Goal: Information Seeking & Learning: Learn about a topic

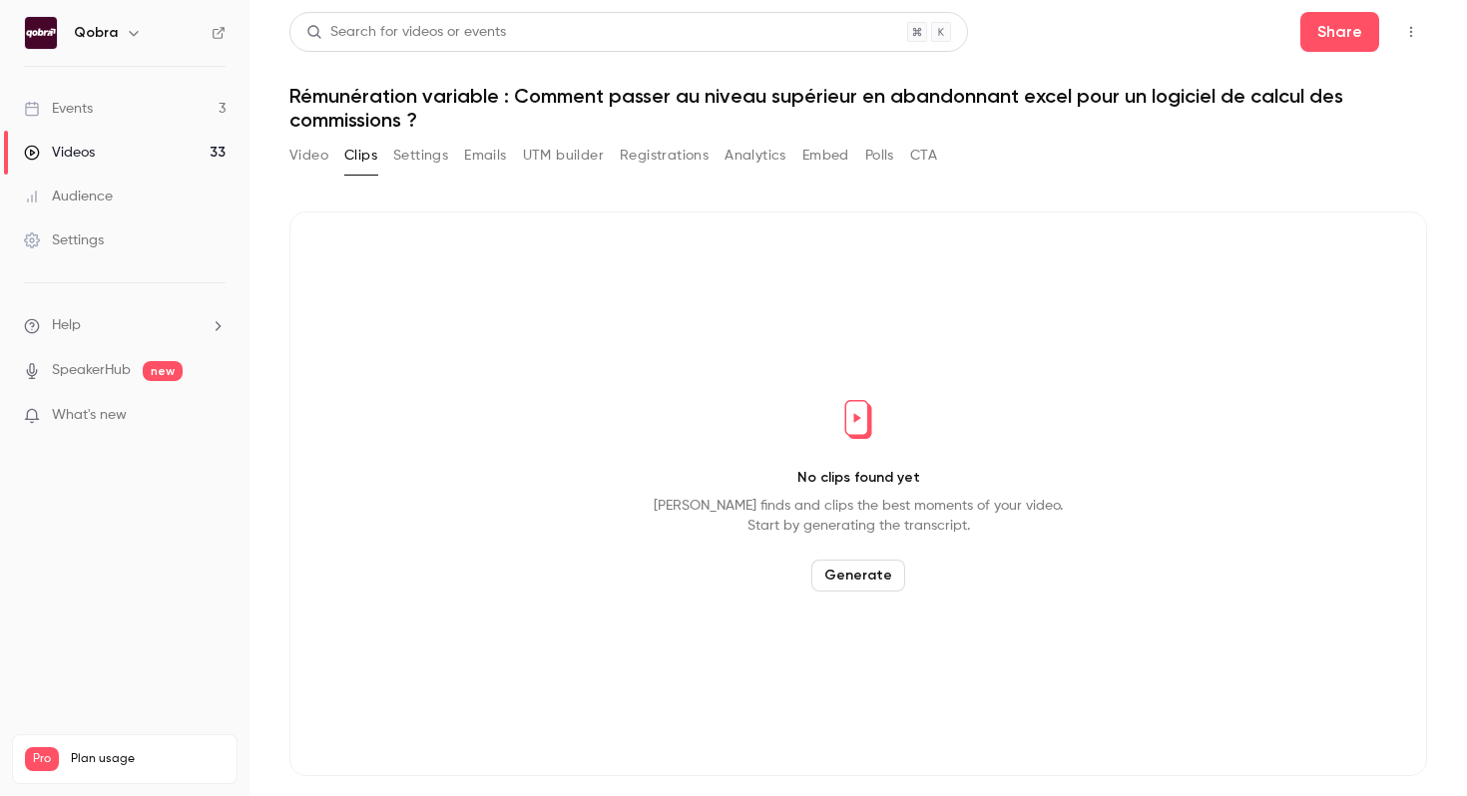
click at [181, 112] on link "Events 3" at bounding box center [124, 109] width 249 height 44
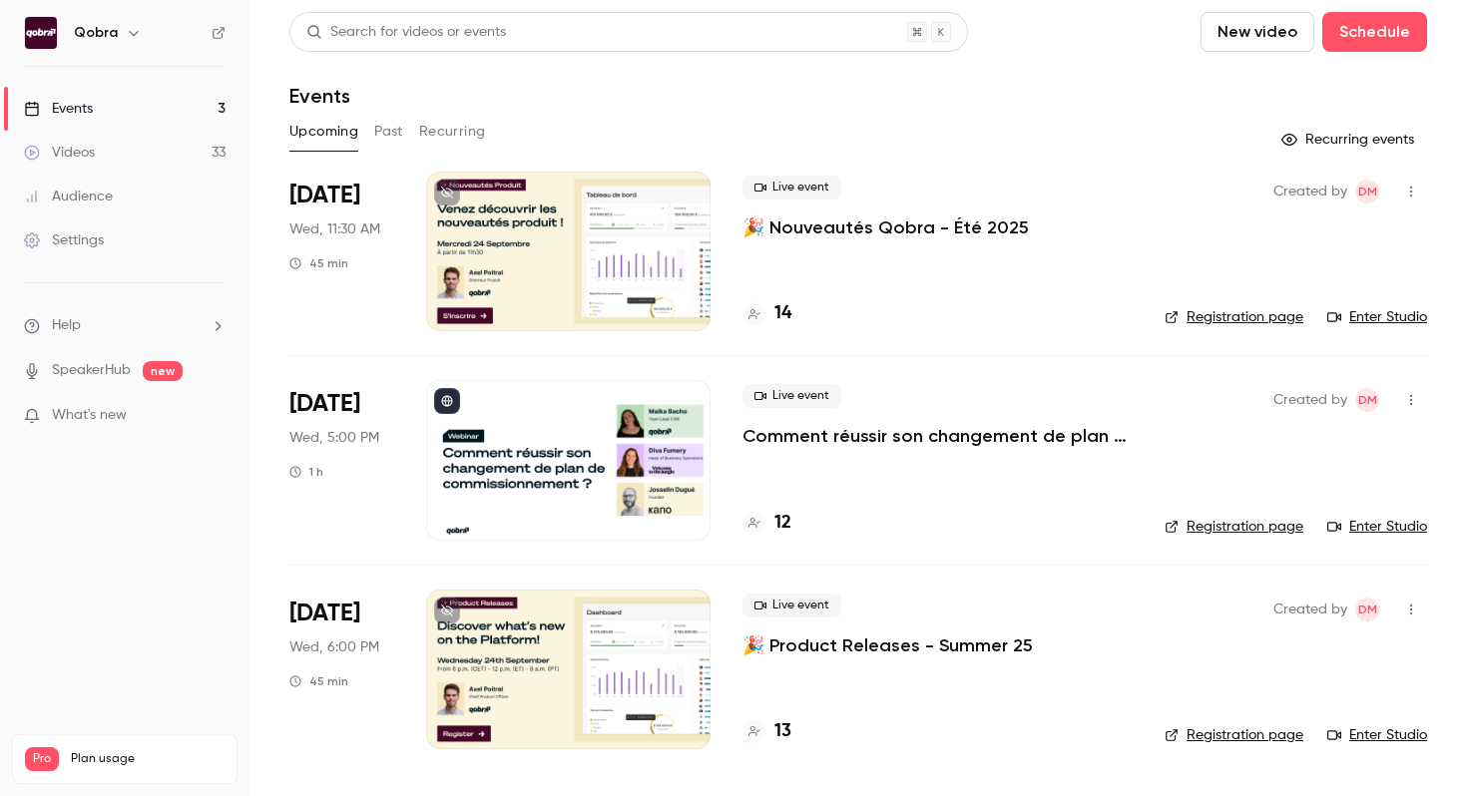
click at [783, 526] on h4 "12" at bounding box center [782, 523] width 17 height 27
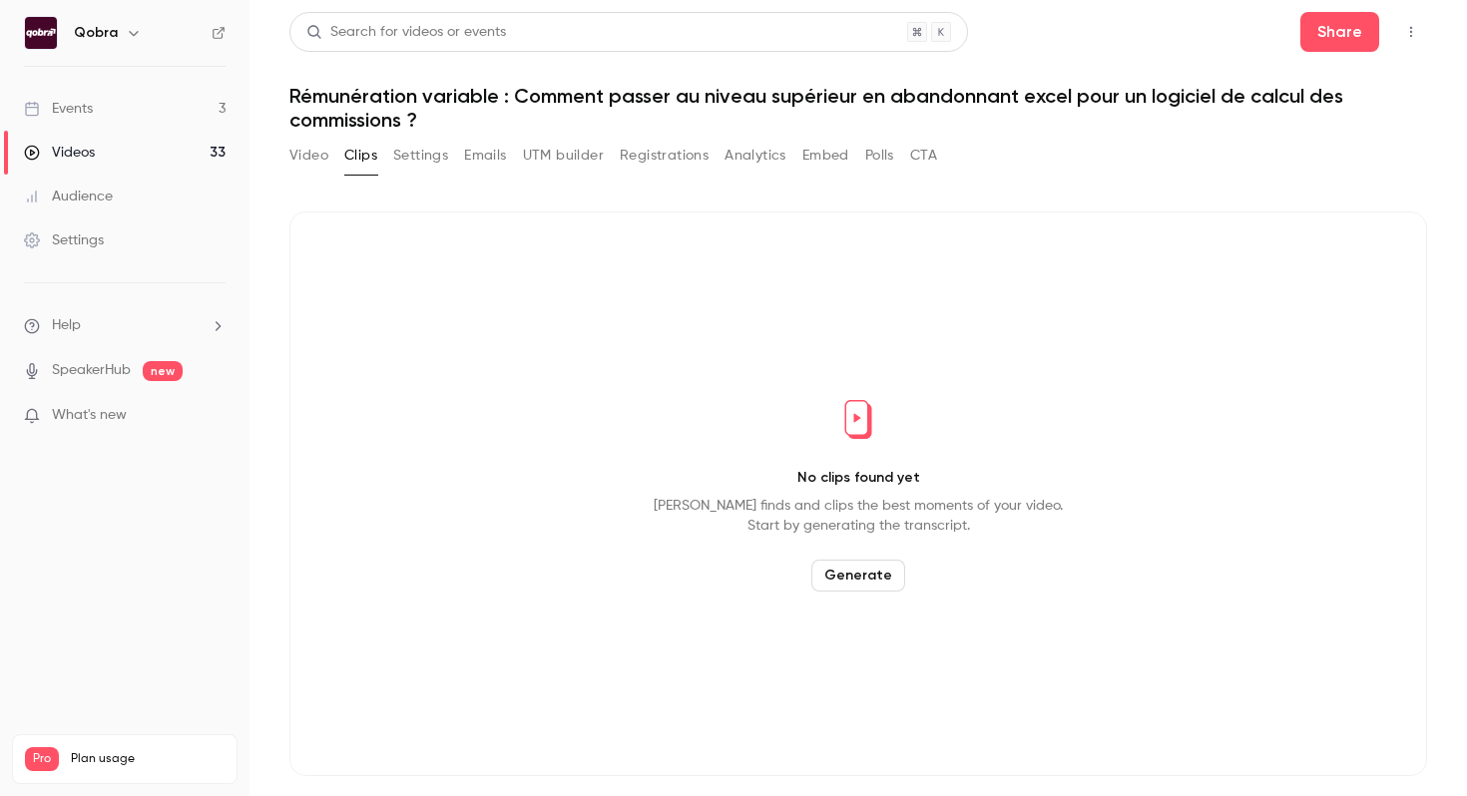
click at [141, 111] on link "Events 3" at bounding box center [124, 109] width 249 height 44
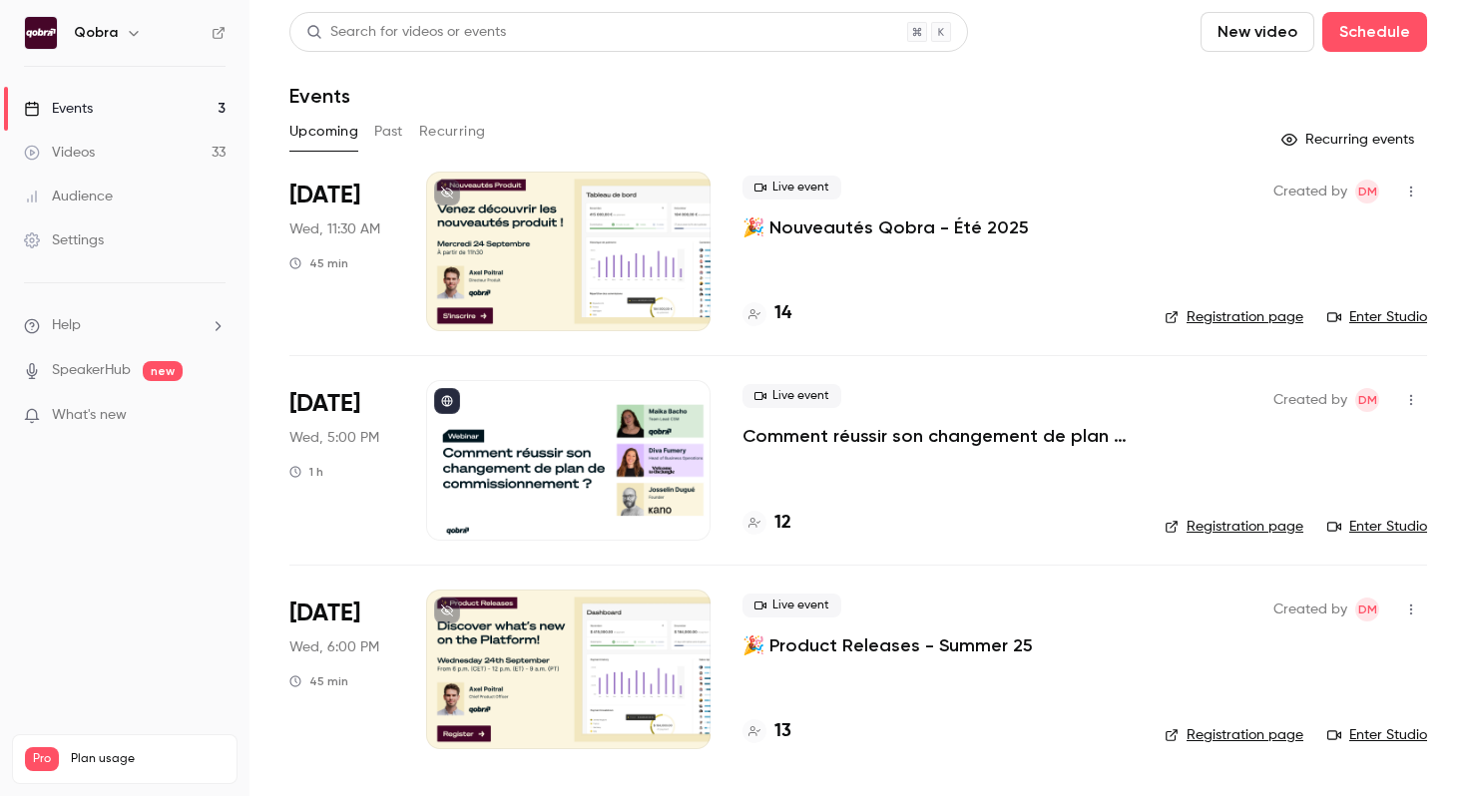
click at [786, 524] on h4 "12" at bounding box center [782, 523] width 17 height 27
click at [782, 525] on h4 "12" at bounding box center [782, 523] width 17 height 27
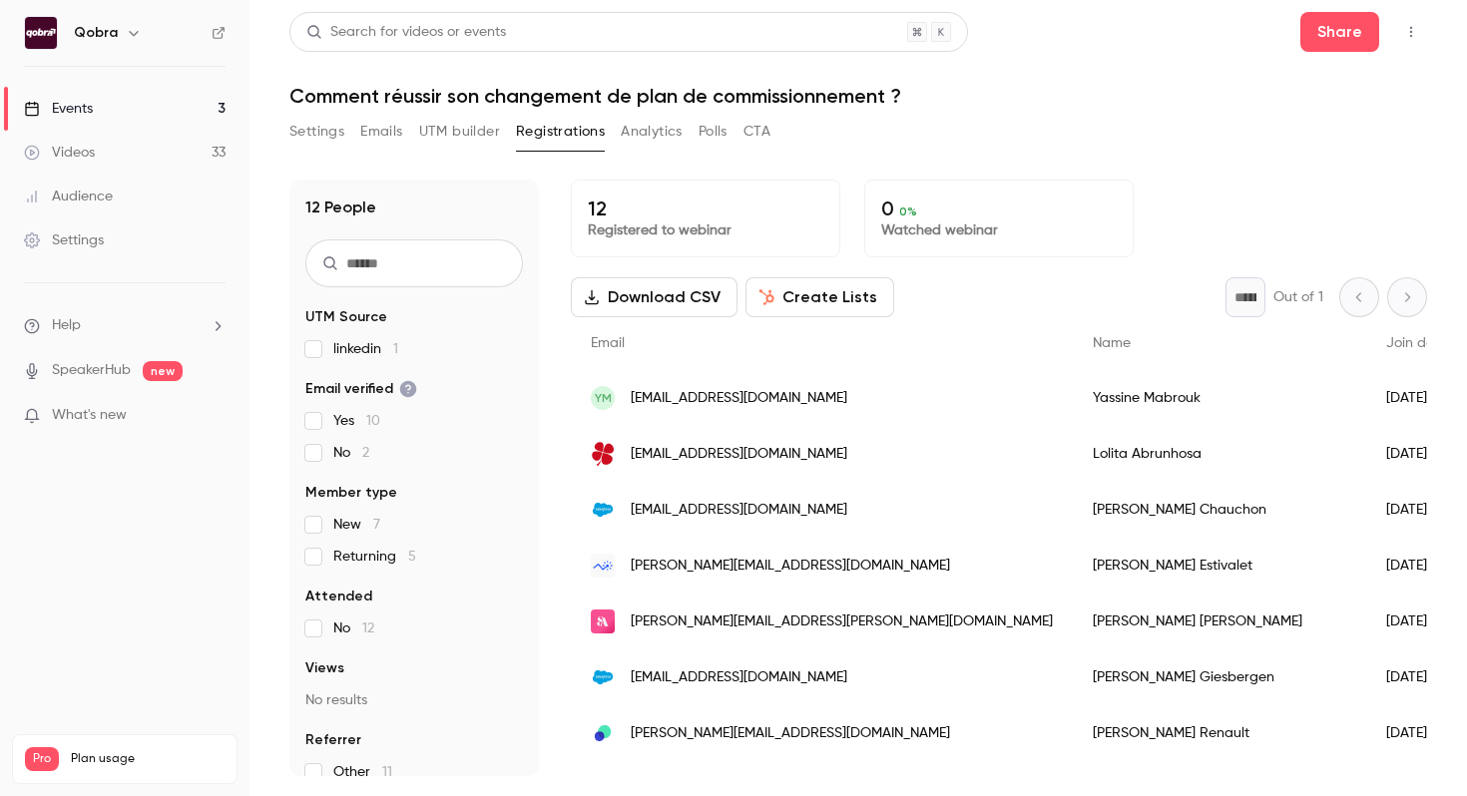
click at [196, 111] on link "Events 3" at bounding box center [124, 109] width 249 height 44
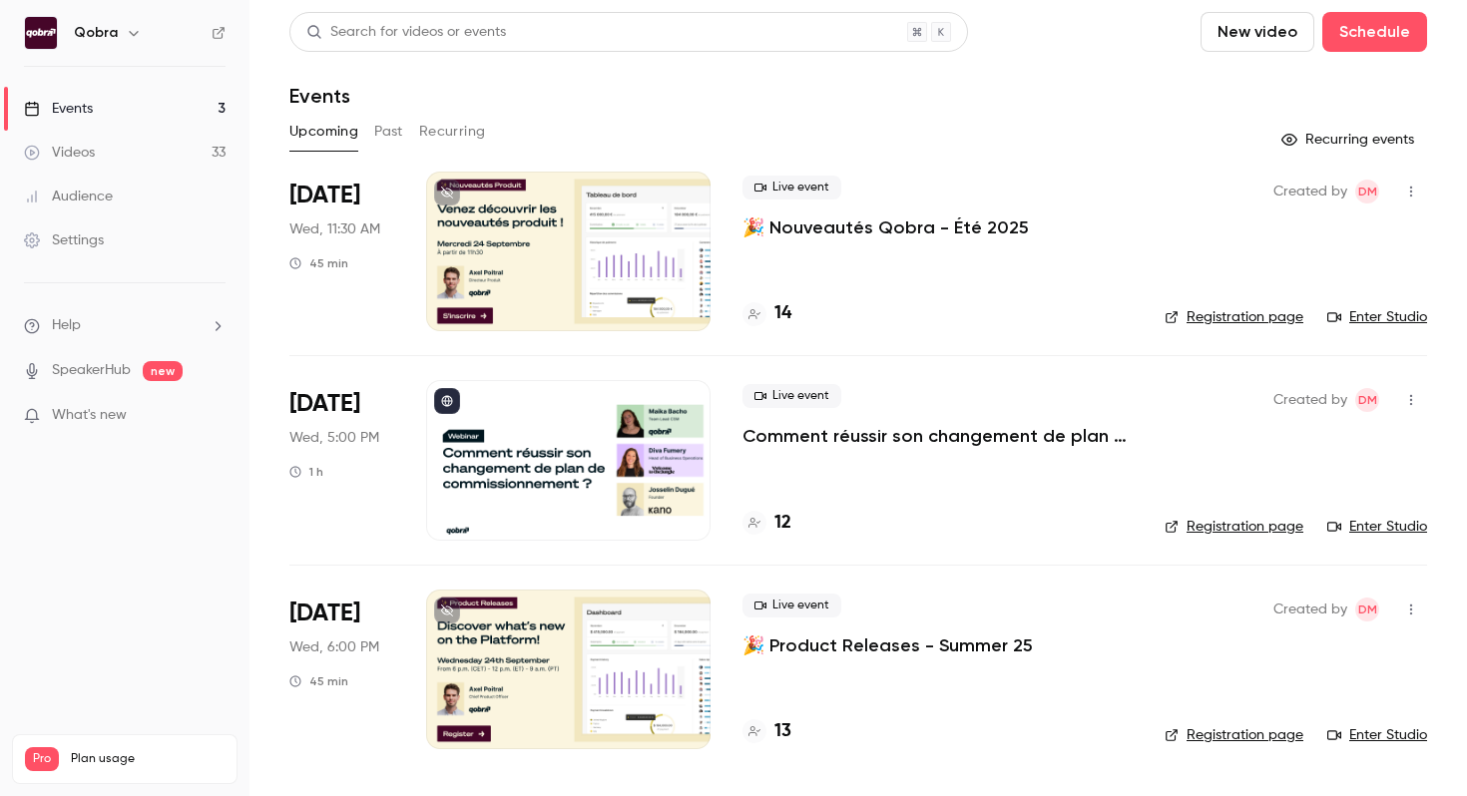
click at [791, 520] on div "12" at bounding box center [937, 523] width 390 height 27
click at [784, 526] on h4 "12" at bounding box center [782, 523] width 17 height 27
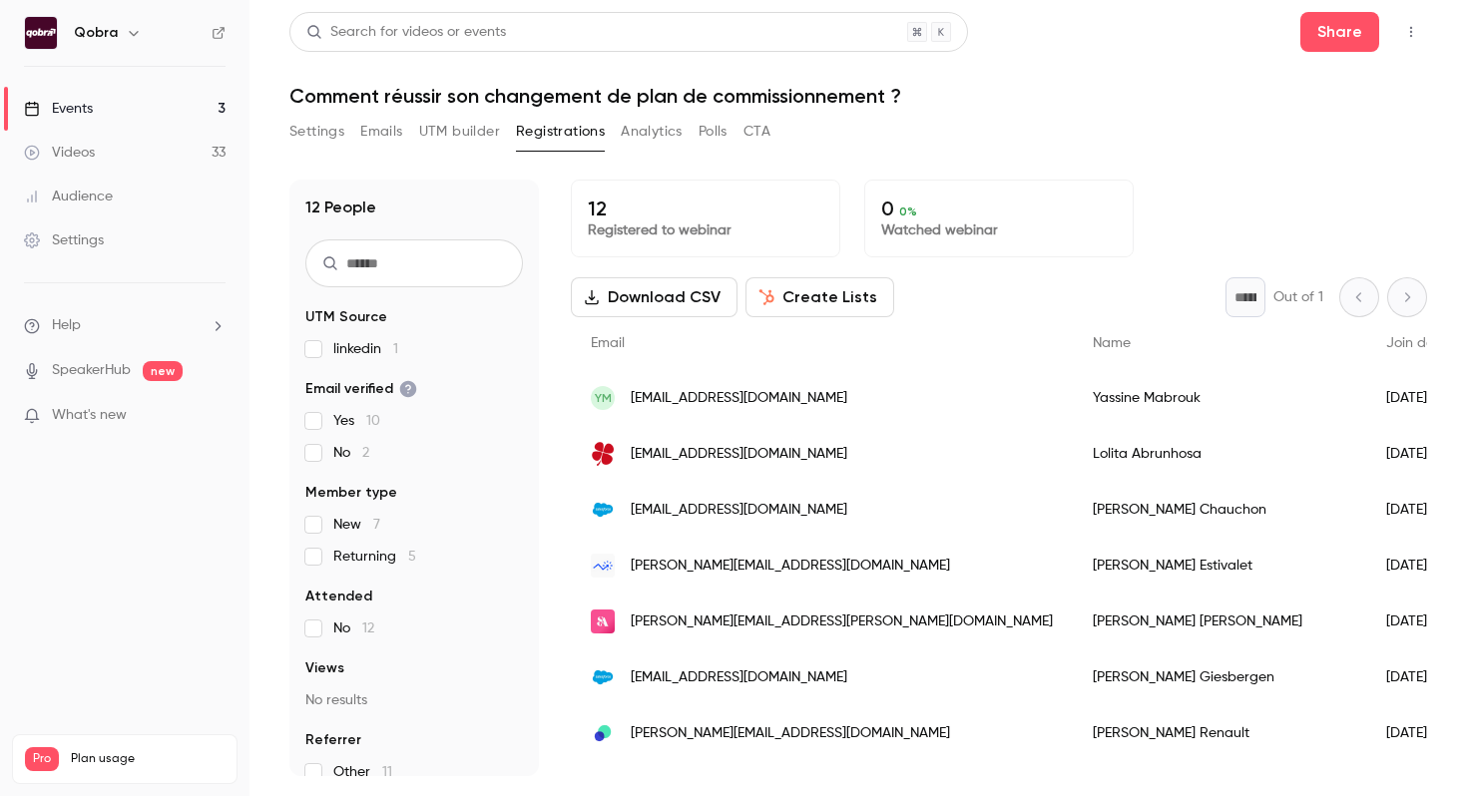
click at [798, 622] on span "leo.durand@santeacademie.com" at bounding box center [842, 622] width 422 height 21
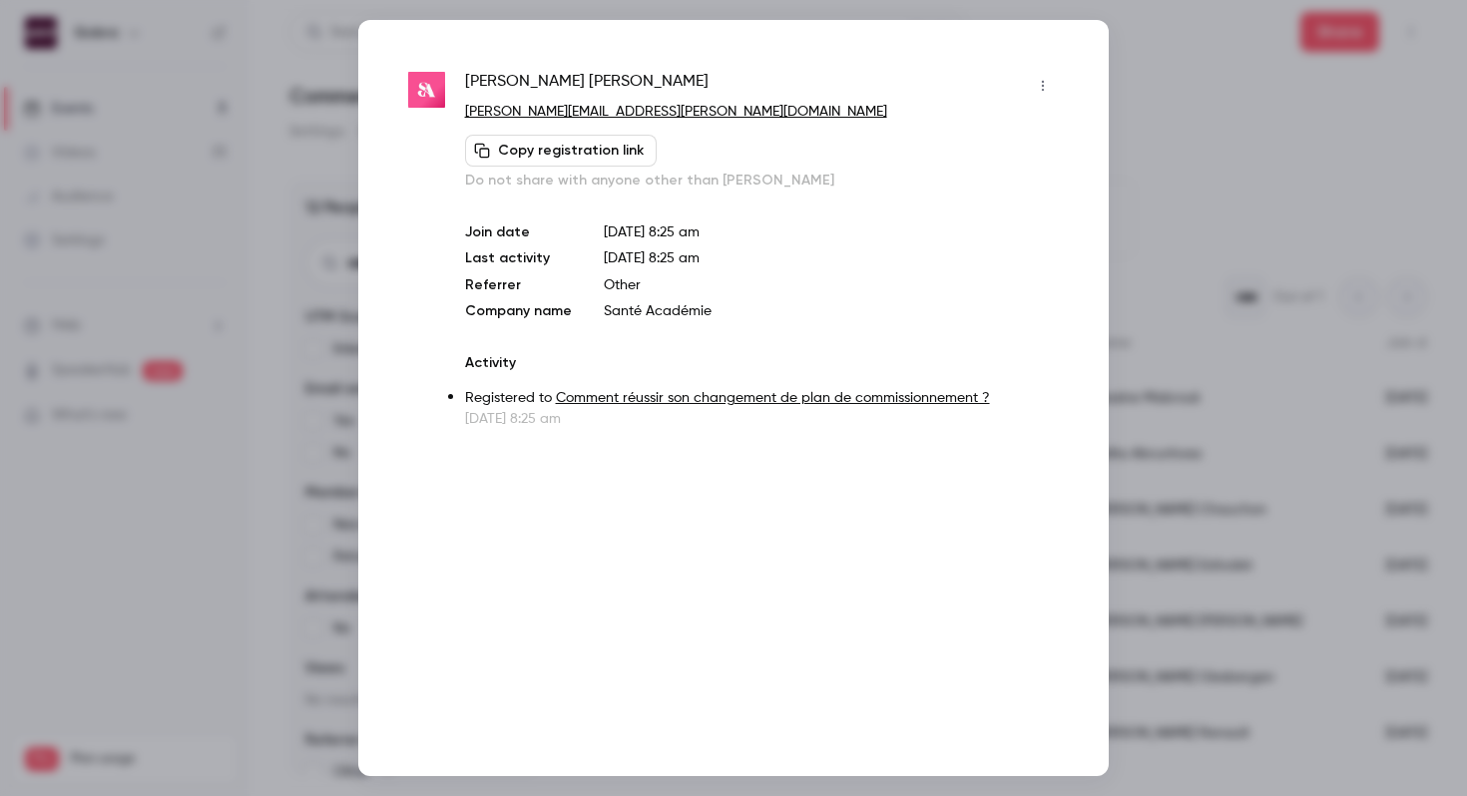
click at [1233, 158] on div at bounding box center [733, 398] width 1467 height 796
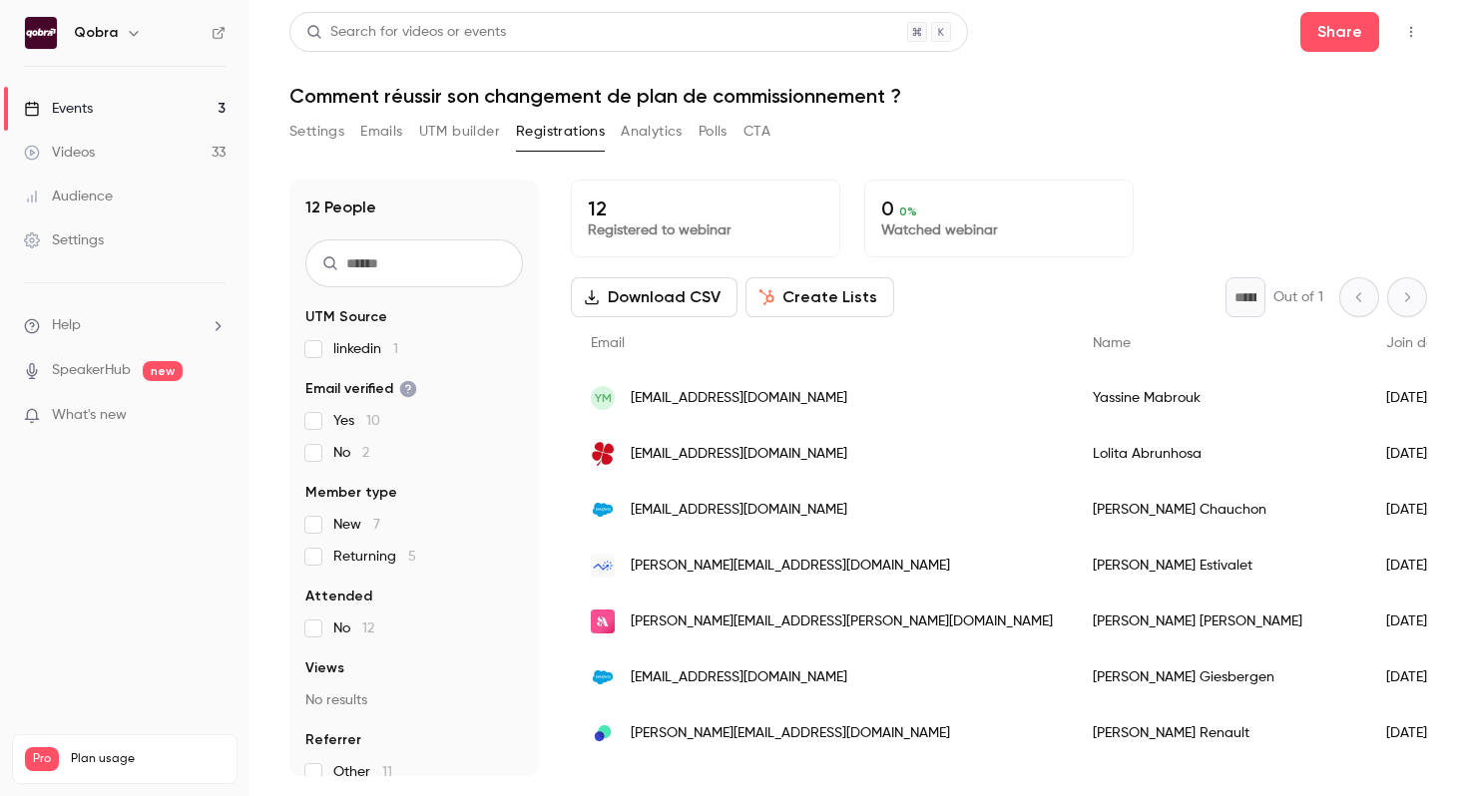
click at [101, 107] on link "Events 3" at bounding box center [124, 109] width 249 height 44
